Goal: Find specific page/section: Find specific page/section

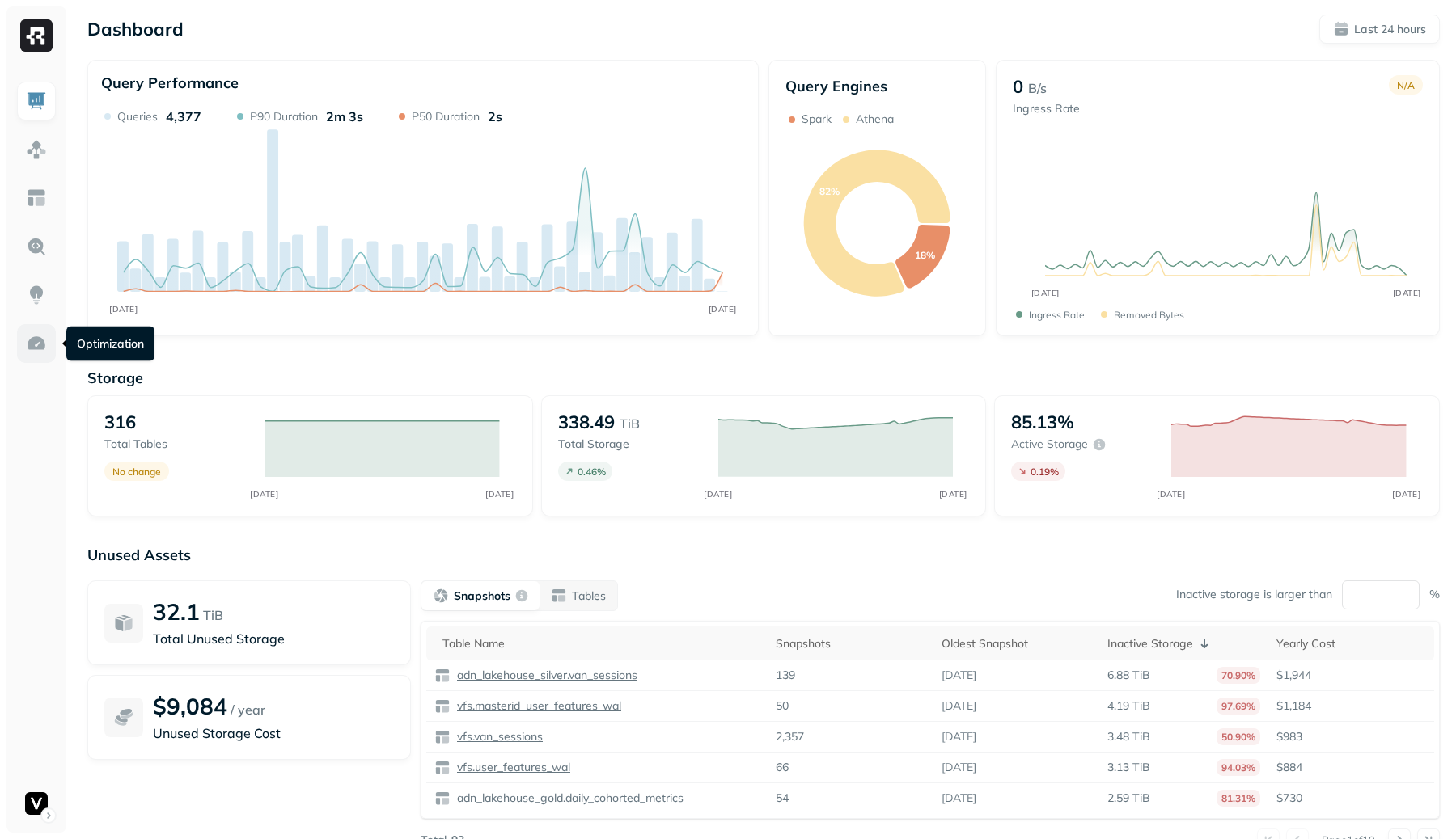
click at [44, 344] on img at bounding box center [36, 344] width 21 height 21
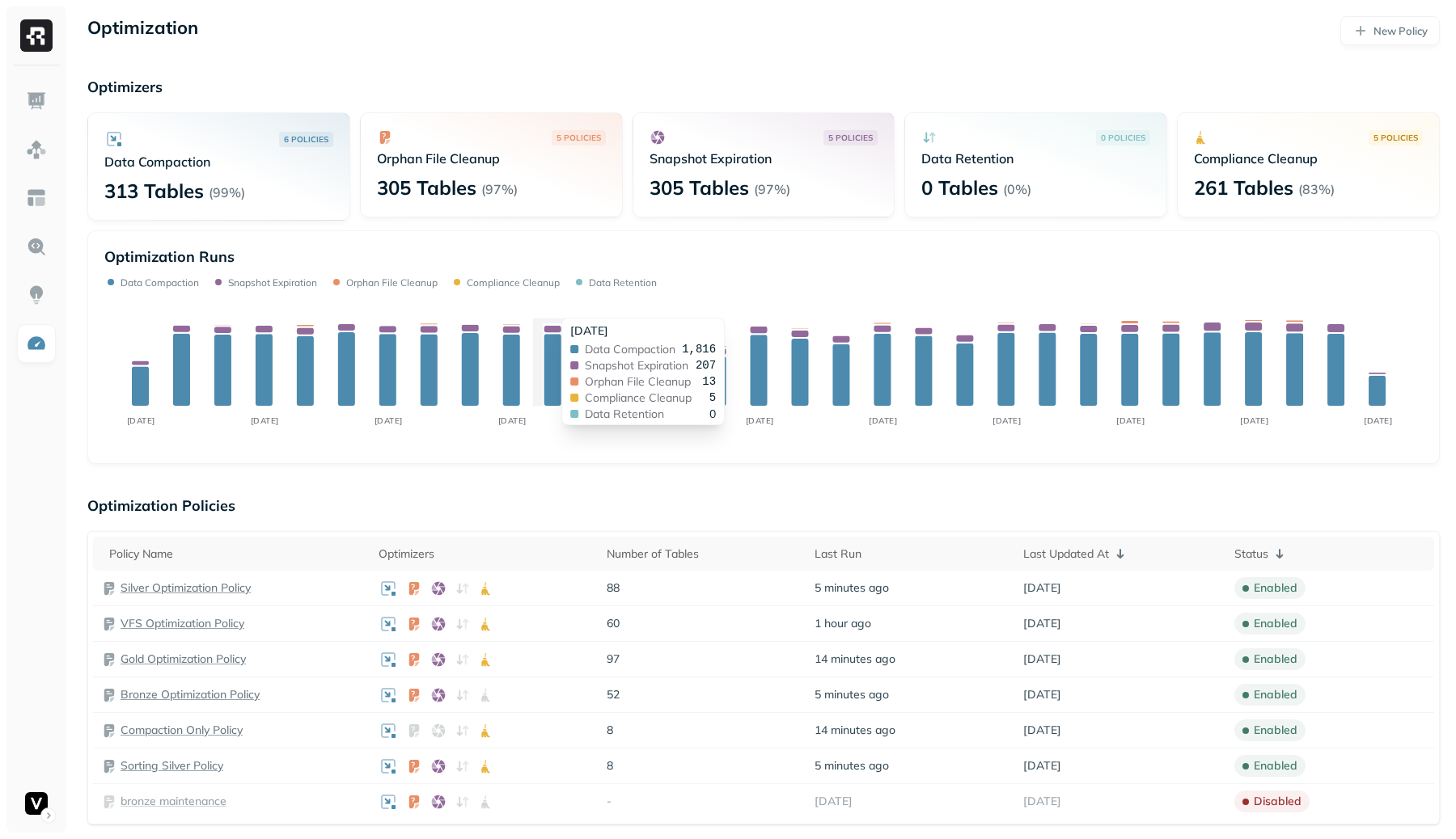
scroll to position [966, 0]
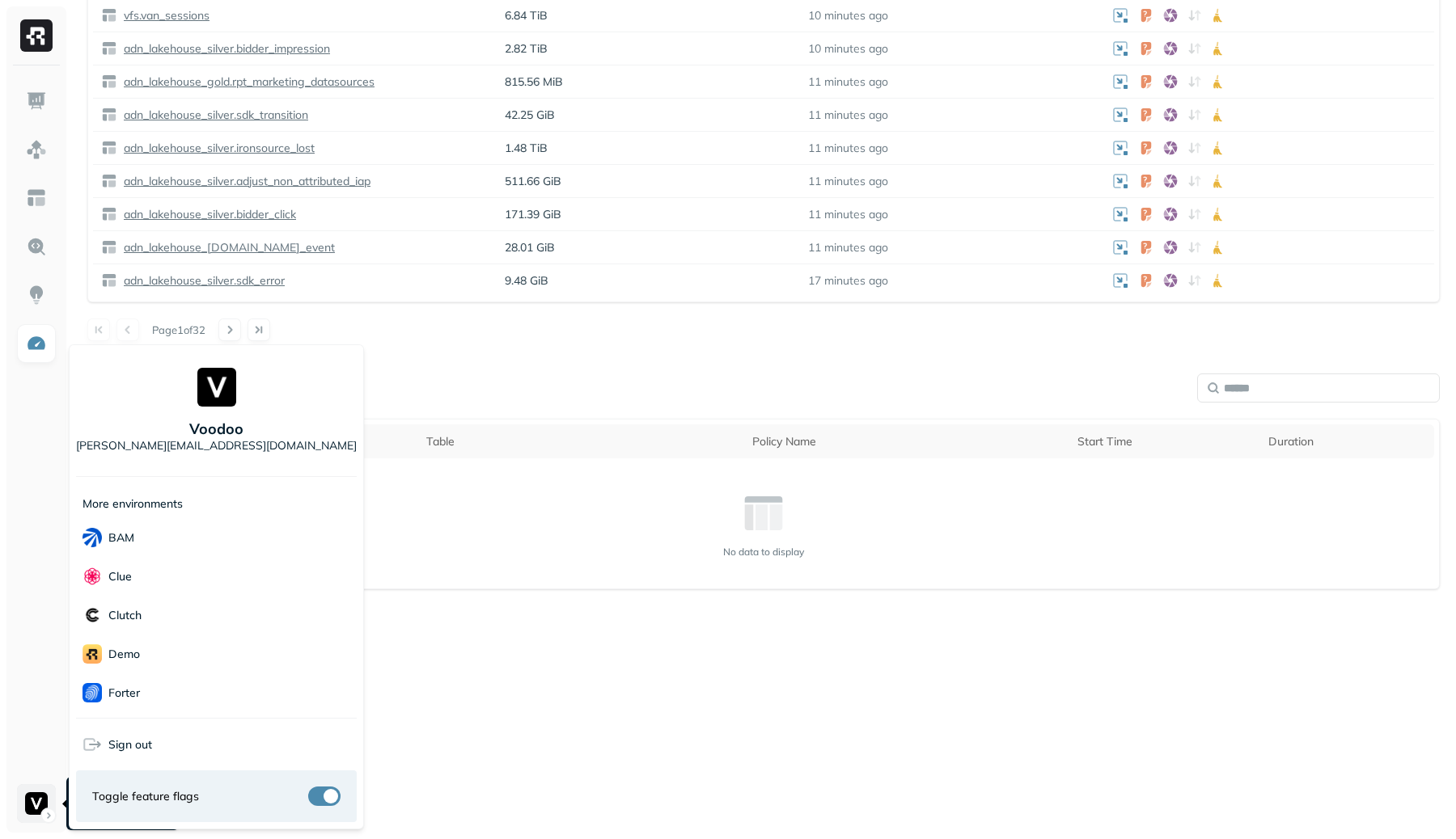
click at [168, 567] on div "Singular" at bounding box center [216, 576] width 281 height 39
